Goal: Communication & Community: Answer question/provide support

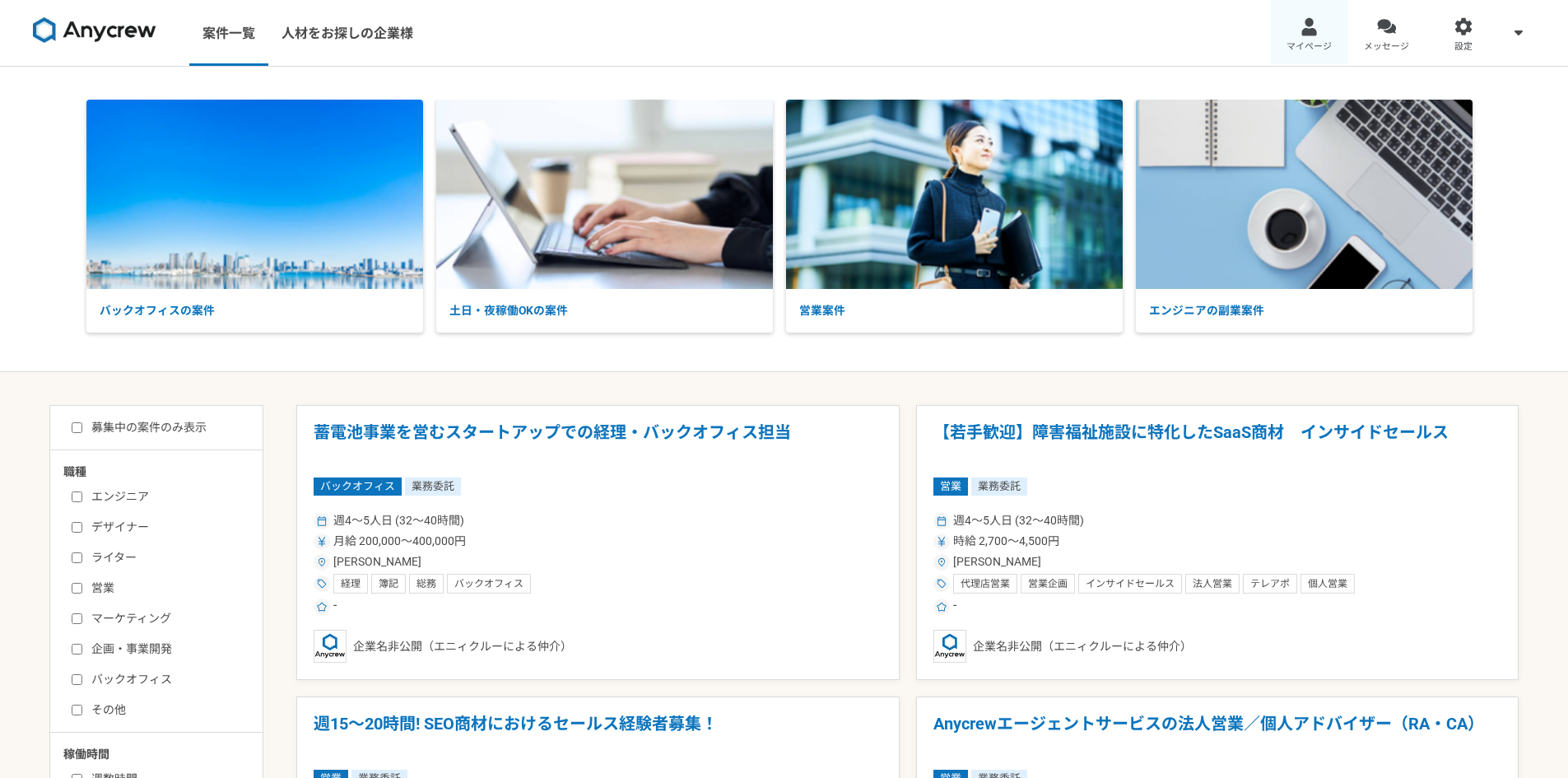
click at [1307, 25] on div at bounding box center [1309, 27] width 19 height 19
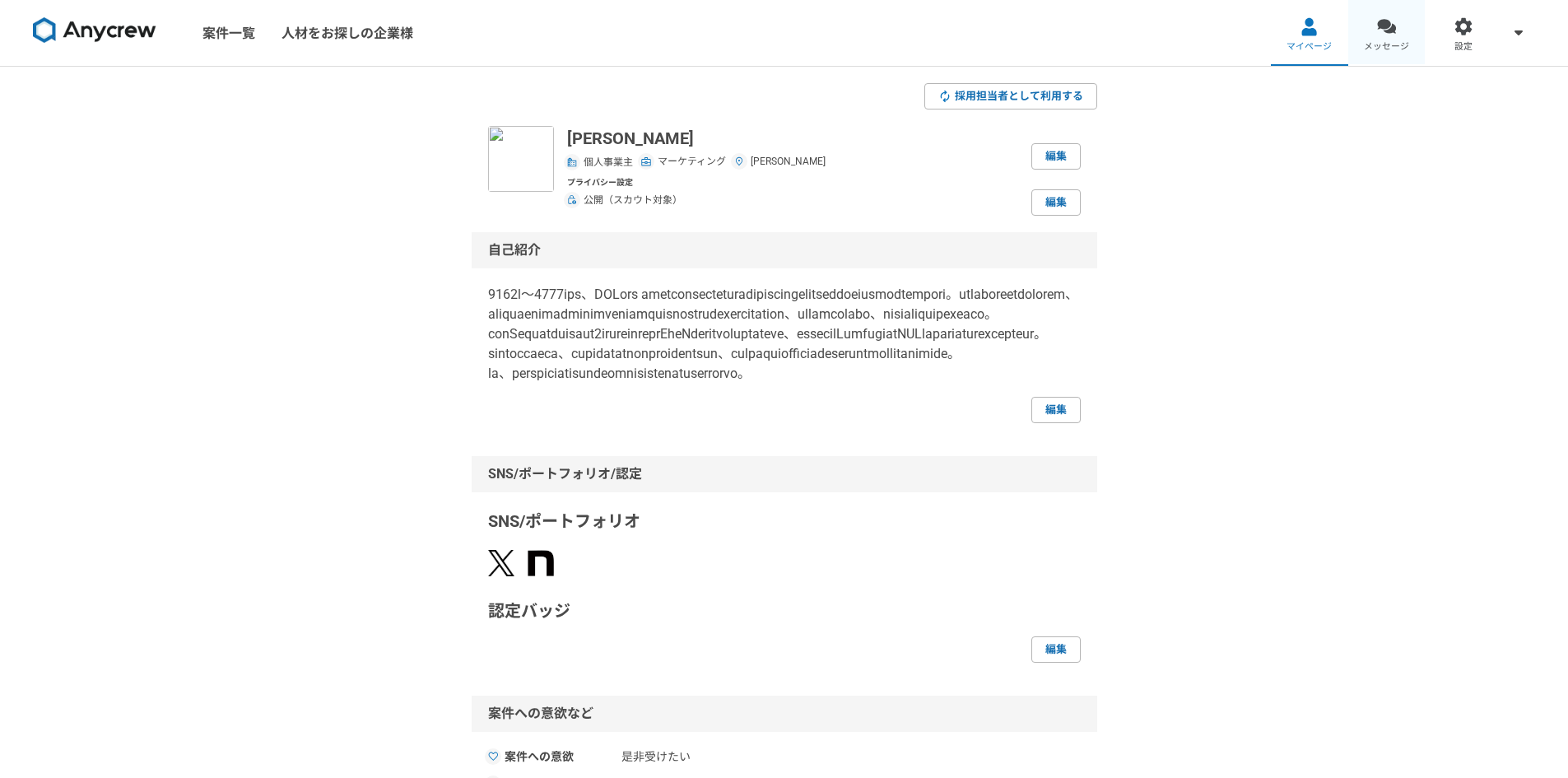
click at [1389, 23] on div at bounding box center [1386, 27] width 19 height 19
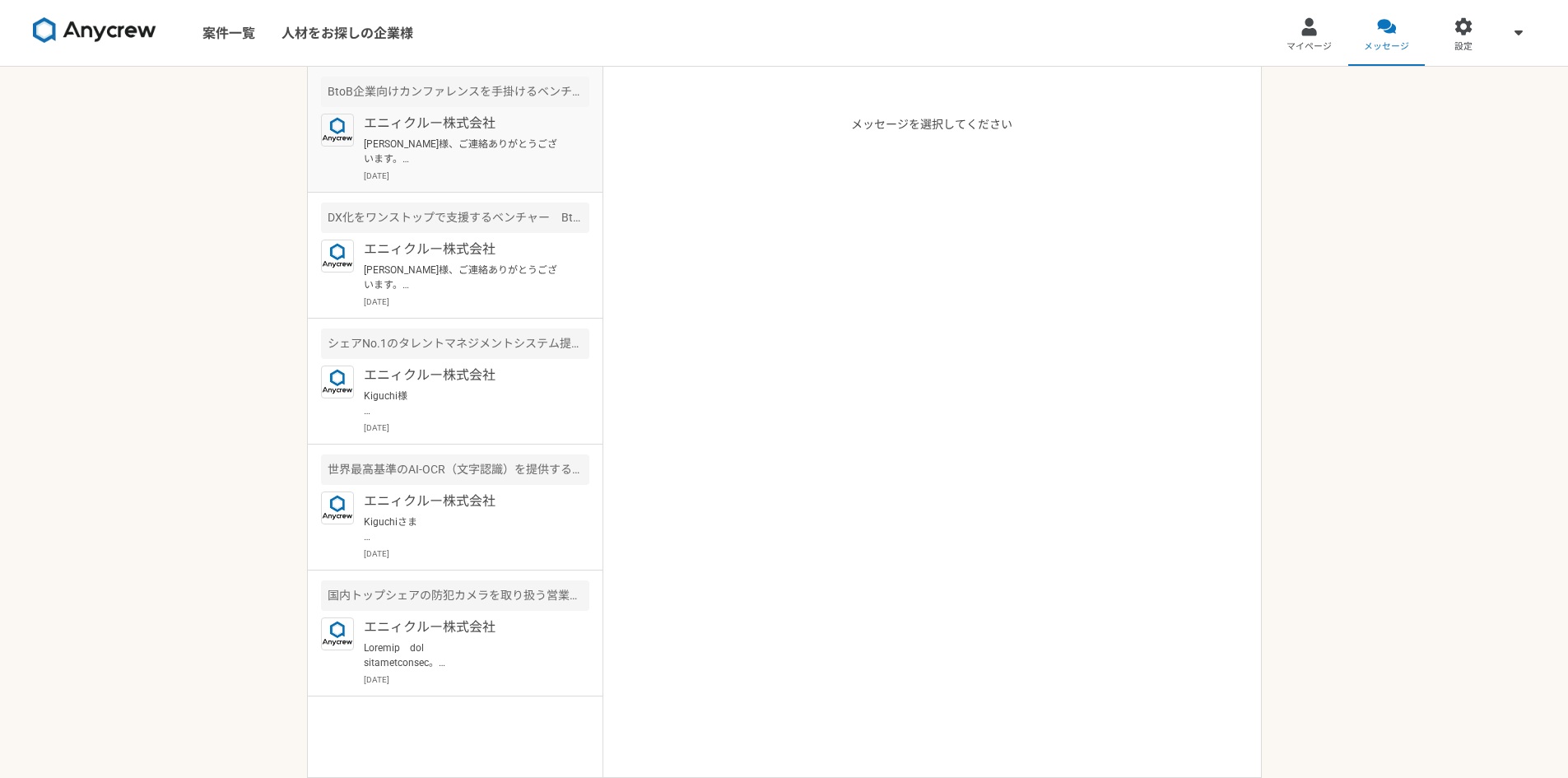
click at [498, 155] on p "[PERSON_NAME]様、ご連絡ありがとうございます。 かしこまりました。 何卒よろしくお願い申し上げます。" at bounding box center [464, 151] width 203 height 30
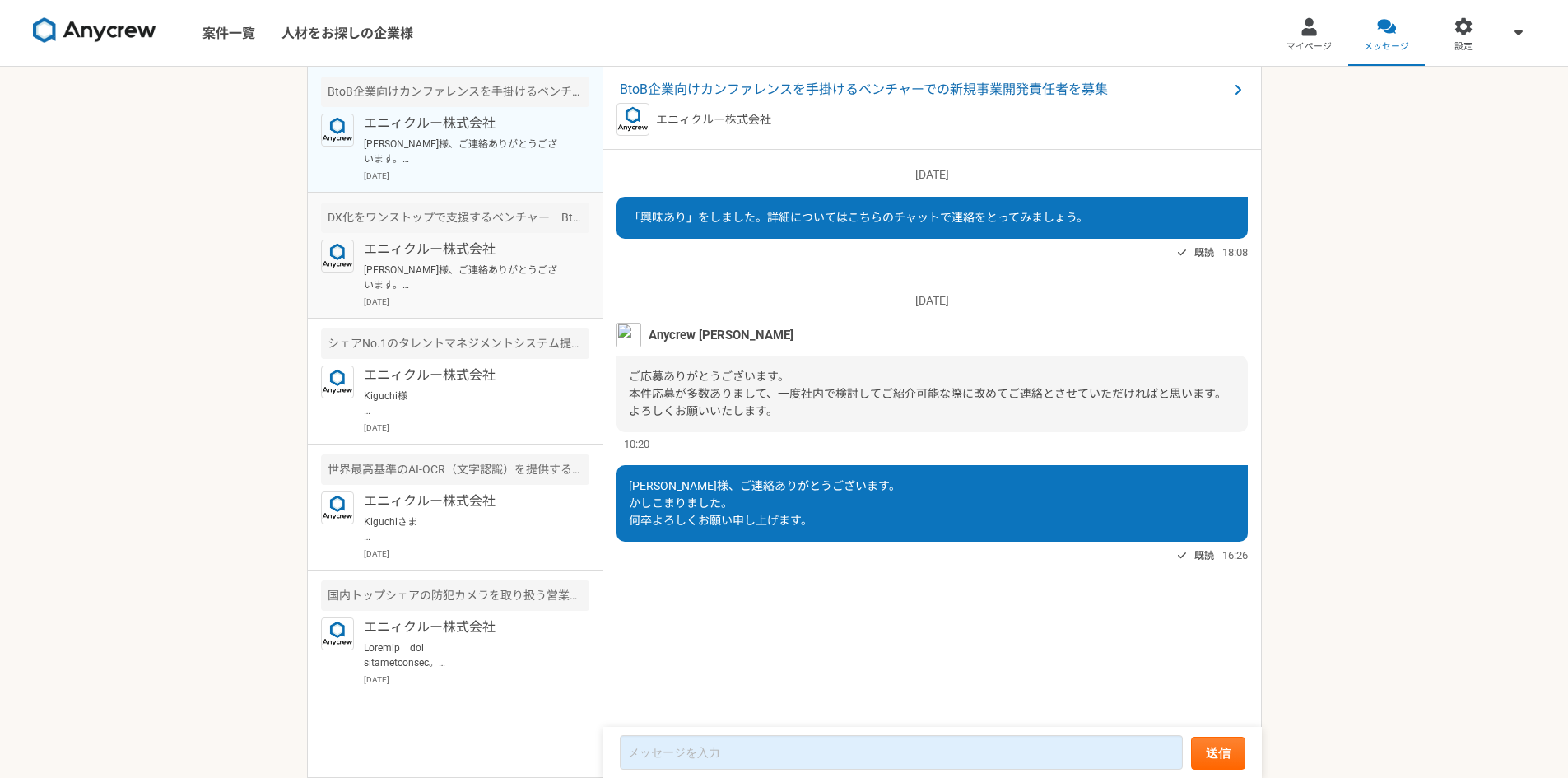
click at [493, 274] on p "[PERSON_NAME]様、ご連絡ありがとうございます。 かしこまりました。 何卒よろしくお願い申し上げます。" at bounding box center [464, 277] width 203 height 30
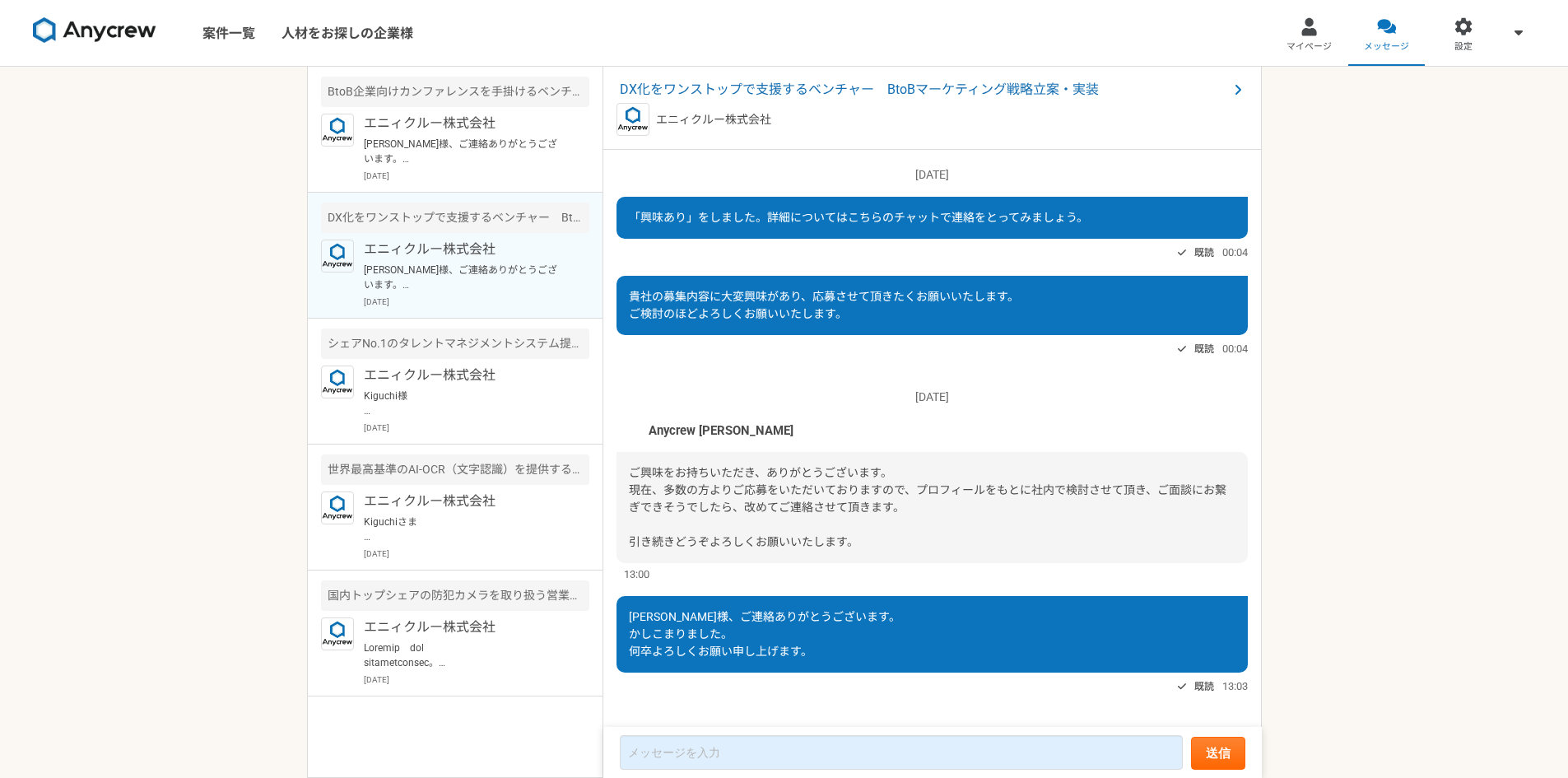
scroll to position [17, 0]
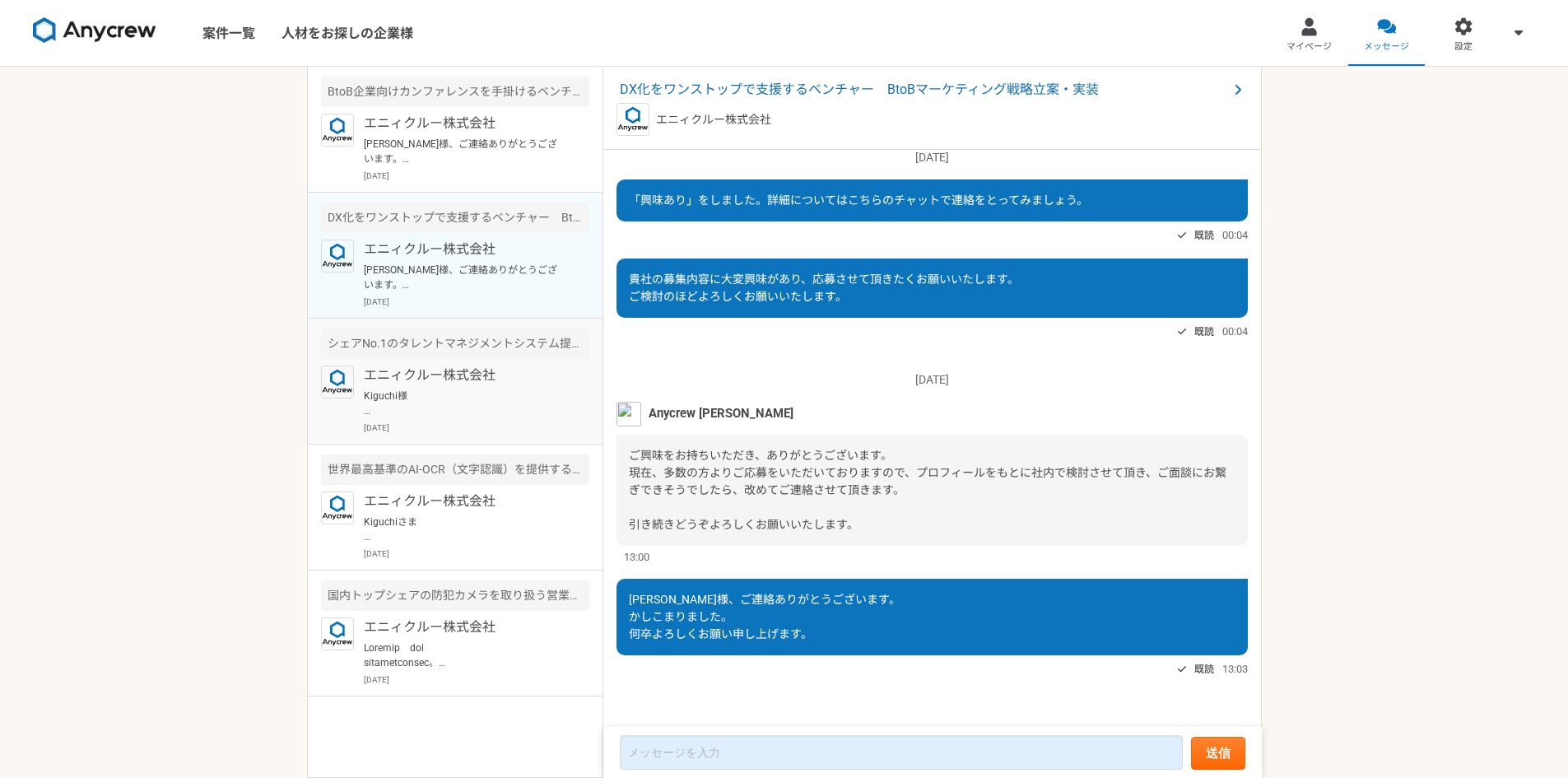
click at [480, 354] on div "シェアNo.1のタレントマネジメントシステム提供の上場企業　エンプラ向けセールス" at bounding box center [455, 344] width 268 height 31
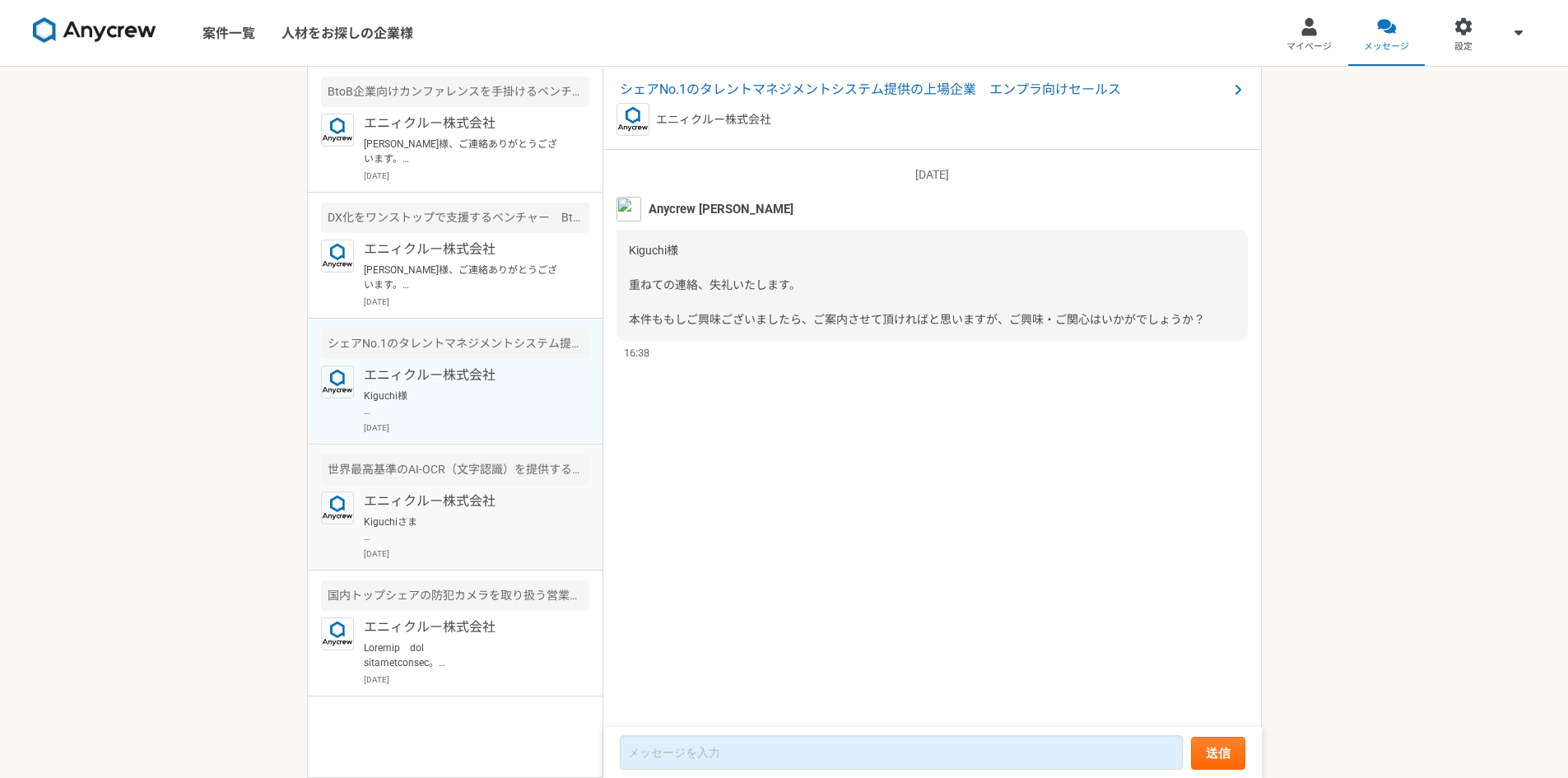
click at [439, 544] on div "エニィクルー株式会社 Kiguchiさま 重ねてすみません。 こちら別件でして、もし、営業の案件等お探しでしたら、ご案内させて頂ければと思い、お声かけさせて頂…" at bounding box center [476, 525] width 226 height 68
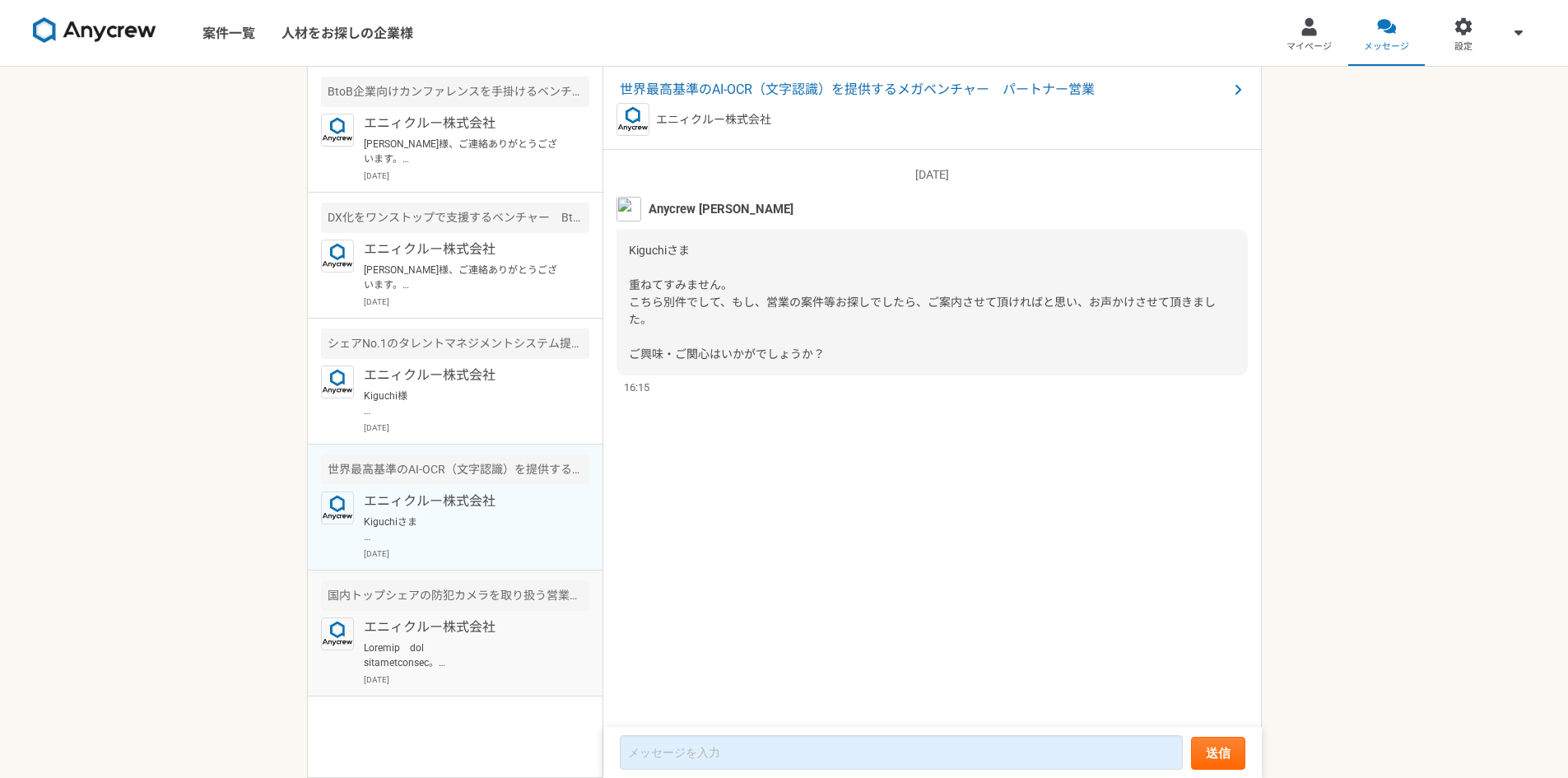
click at [416, 619] on p "エニィクルー株式会社" at bounding box center [464, 627] width 203 height 20
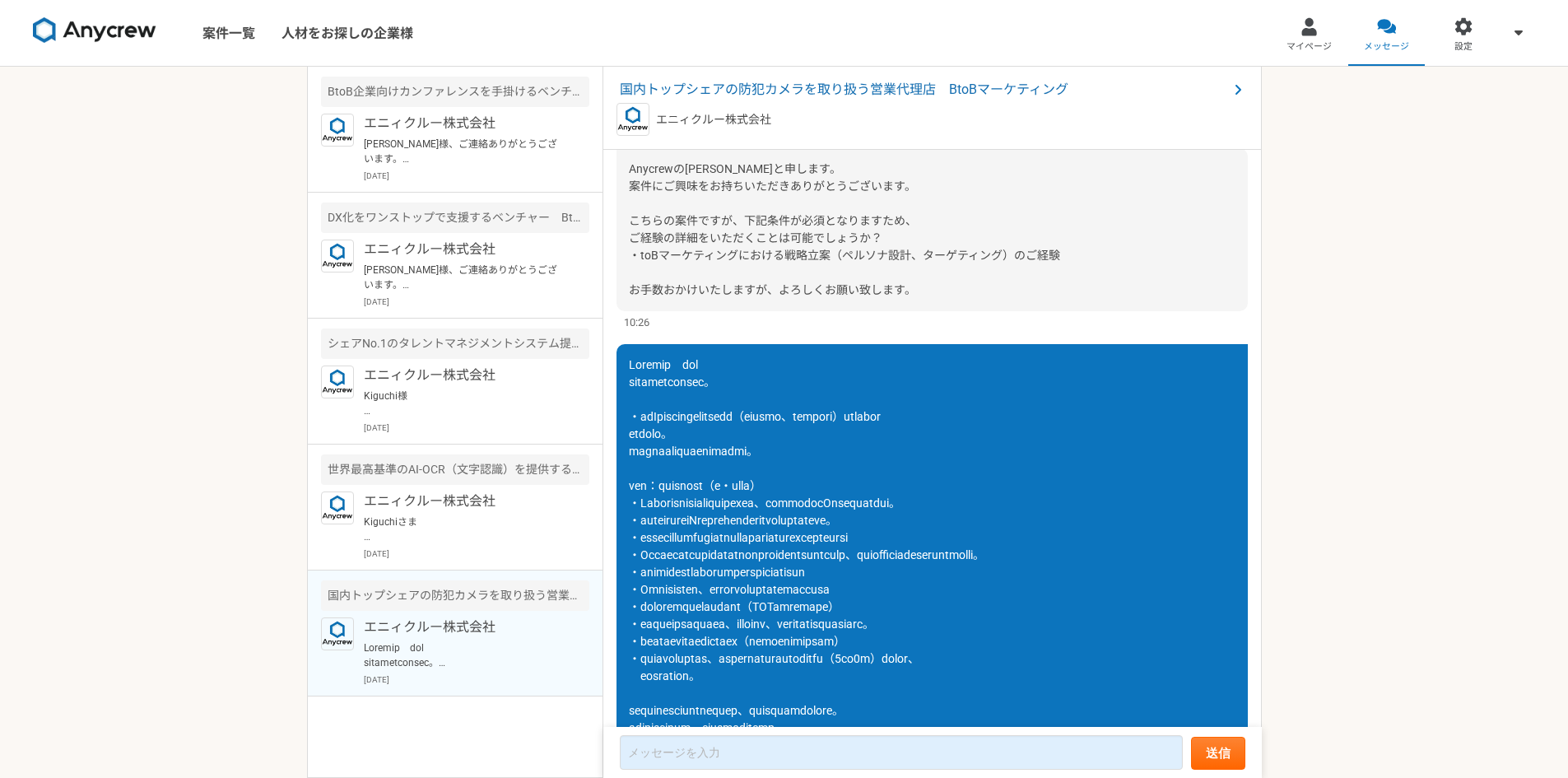
scroll to position [333, 0]
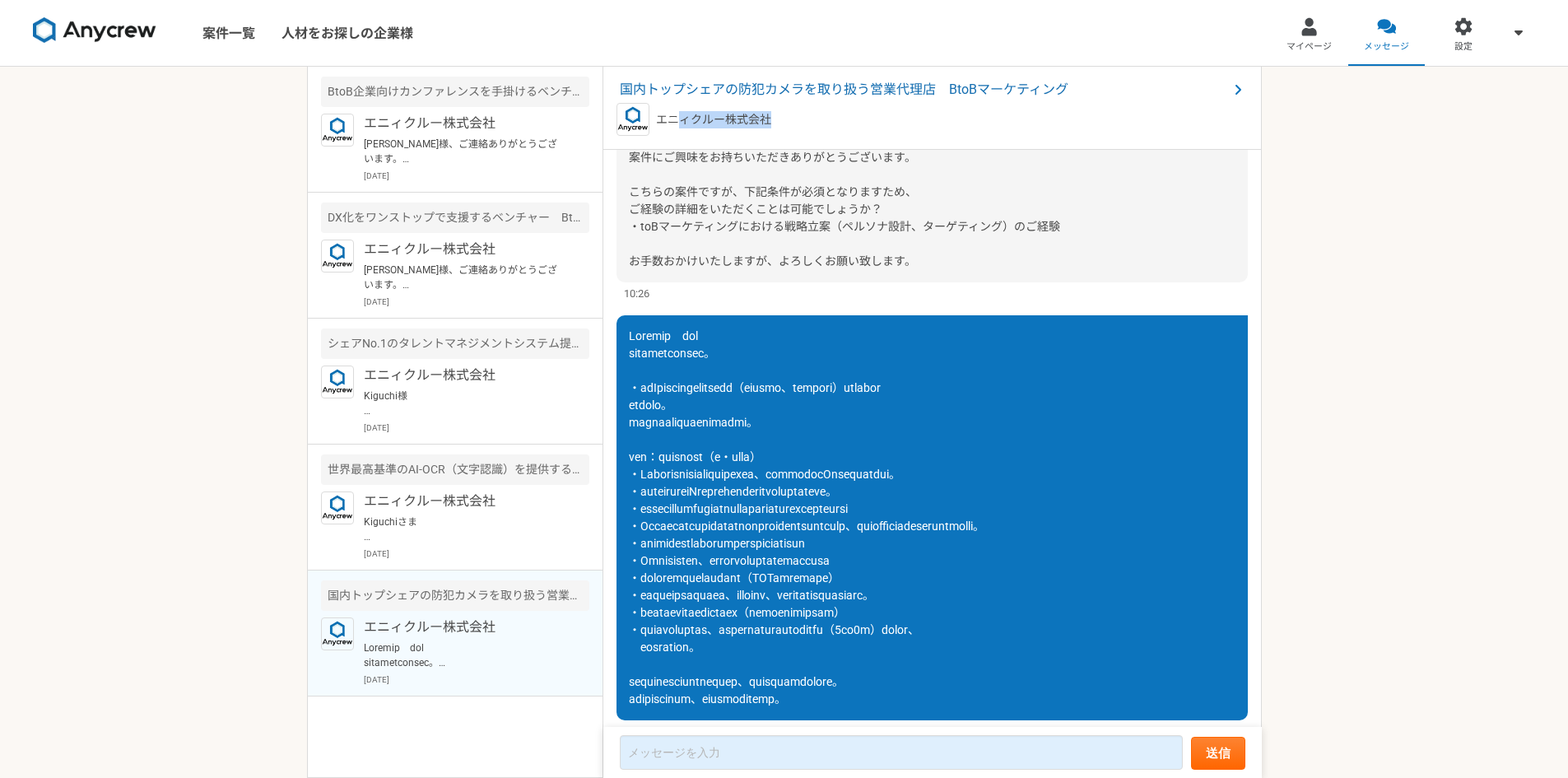
drag, startPoint x: 798, startPoint y: 123, endPoint x: 682, endPoint y: 122, distance: 116.0
click at [682, 122] on div "エニィクルー株式会社" at bounding box center [932, 119] width 632 height 33
click at [717, 119] on p "エニィクルー株式会社" at bounding box center [713, 120] width 115 height 17
drag, startPoint x: 720, startPoint y: 117, endPoint x: 660, endPoint y: 117, distance: 60.0
click at [660, 117] on p "エニィクルー株式会社" at bounding box center [713, 120] width 115 height 17
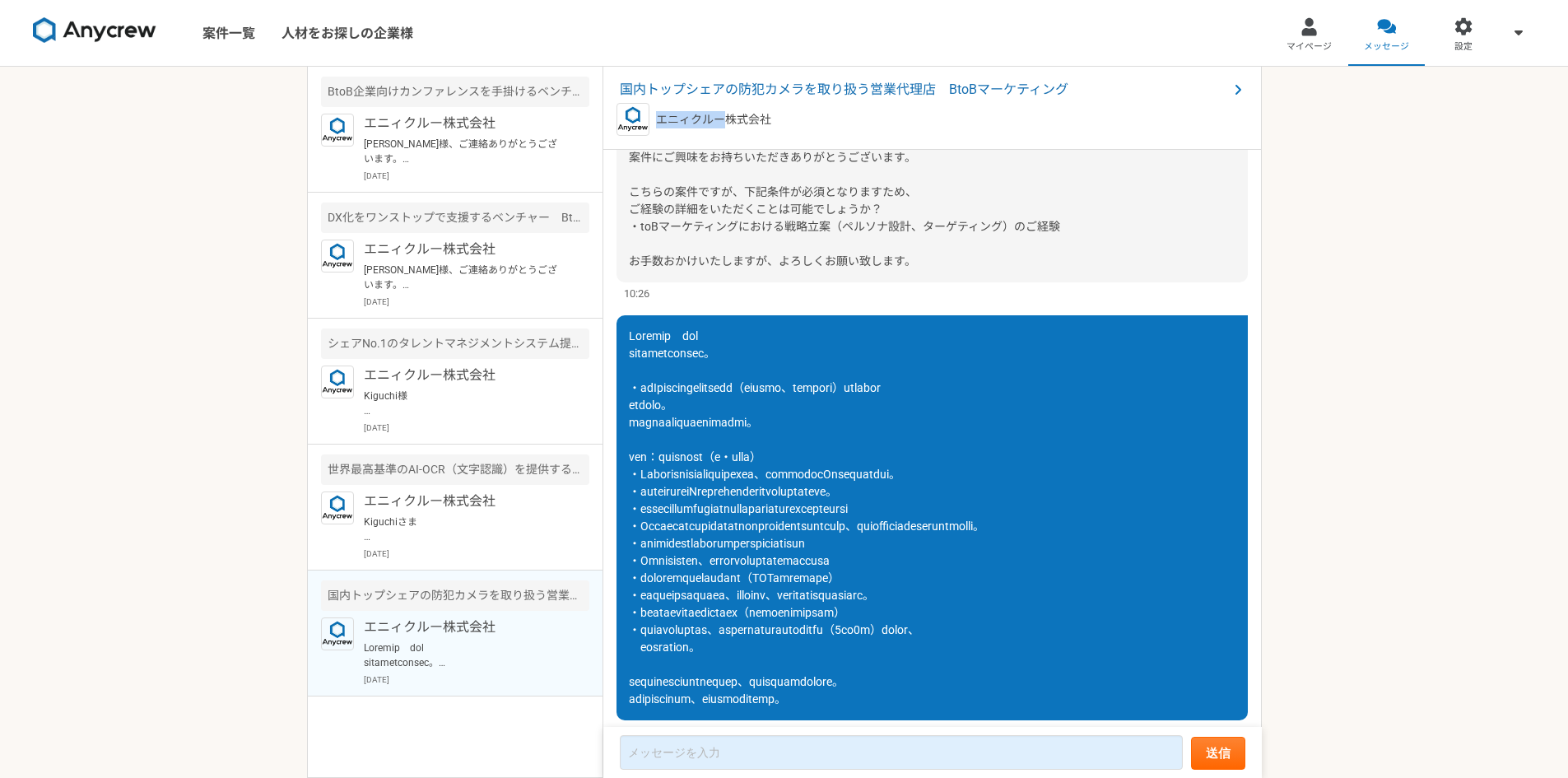
copy p "エニィクルー"
